Goal: Information Seeking & Learning: Learn about a topic

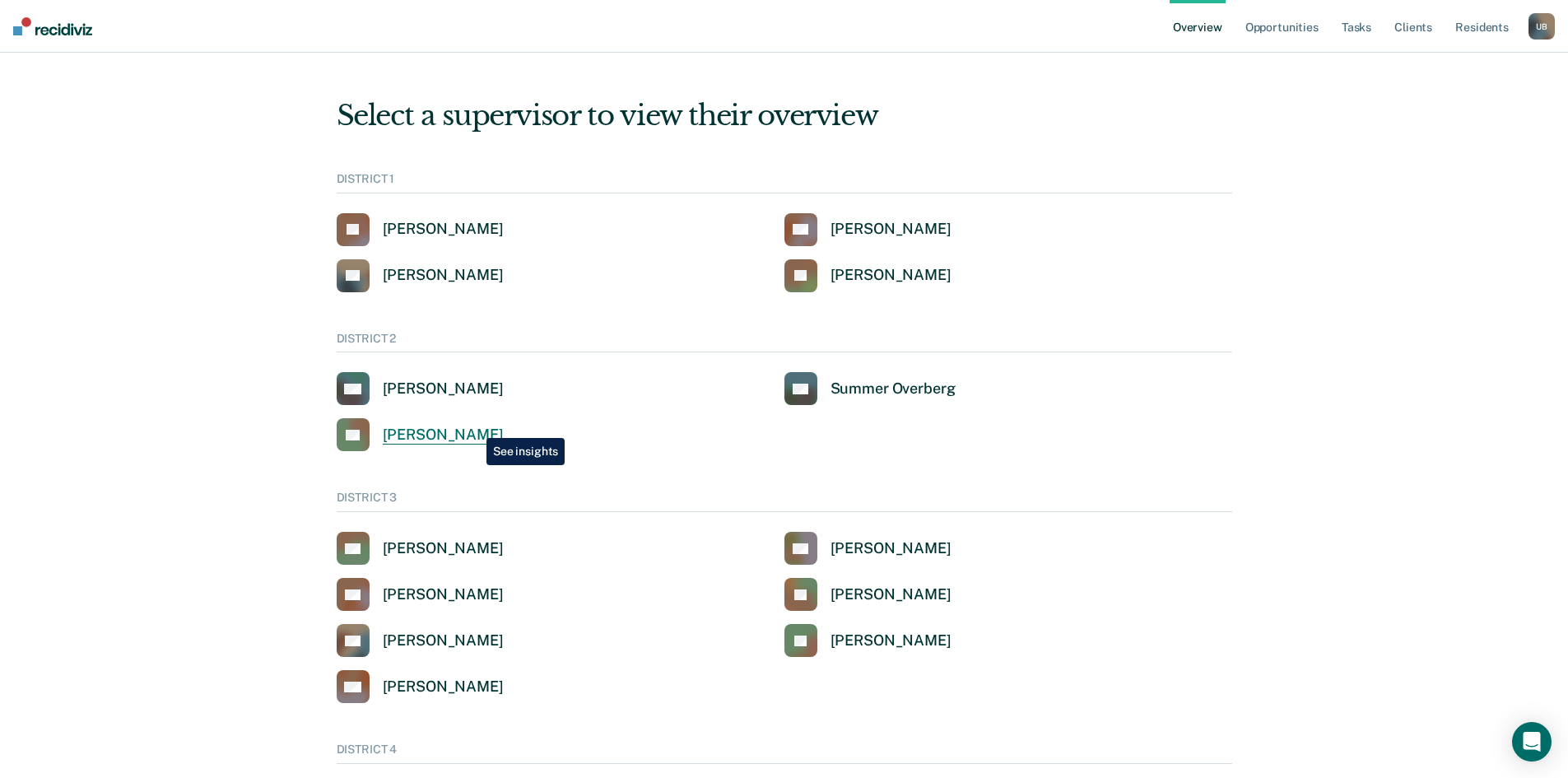
click at [474, 426] on div "Tyler Reynolds" at bounding box center [443, 435] width 121 height 19
click at [860, 281] on div "Jeffery Schraeder" at bounding box center [891, 275] width 121 height 19
click at [883, 221] on div "Clinton Blettner" at bounding box center [891, 229] width 121 height 19
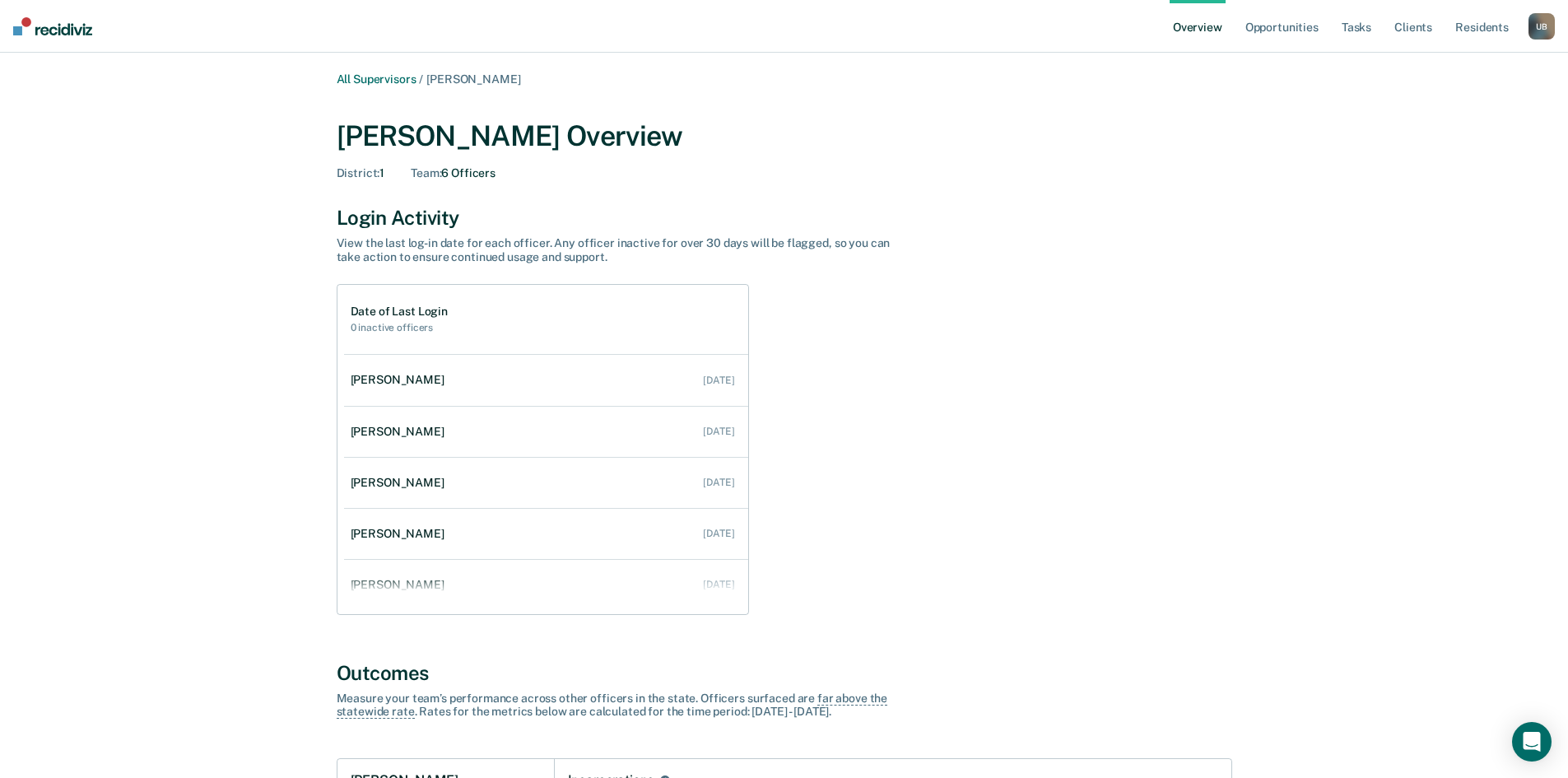
click at [1538, 28] on div "U B" at bounding box center [1541, 26] width 27 height 27
click at [1425, 146] on link "Log Out" at bounding box center [1471, 148] width 140 height 14
